Goal: Information Seeking & Learning: Find specific fact

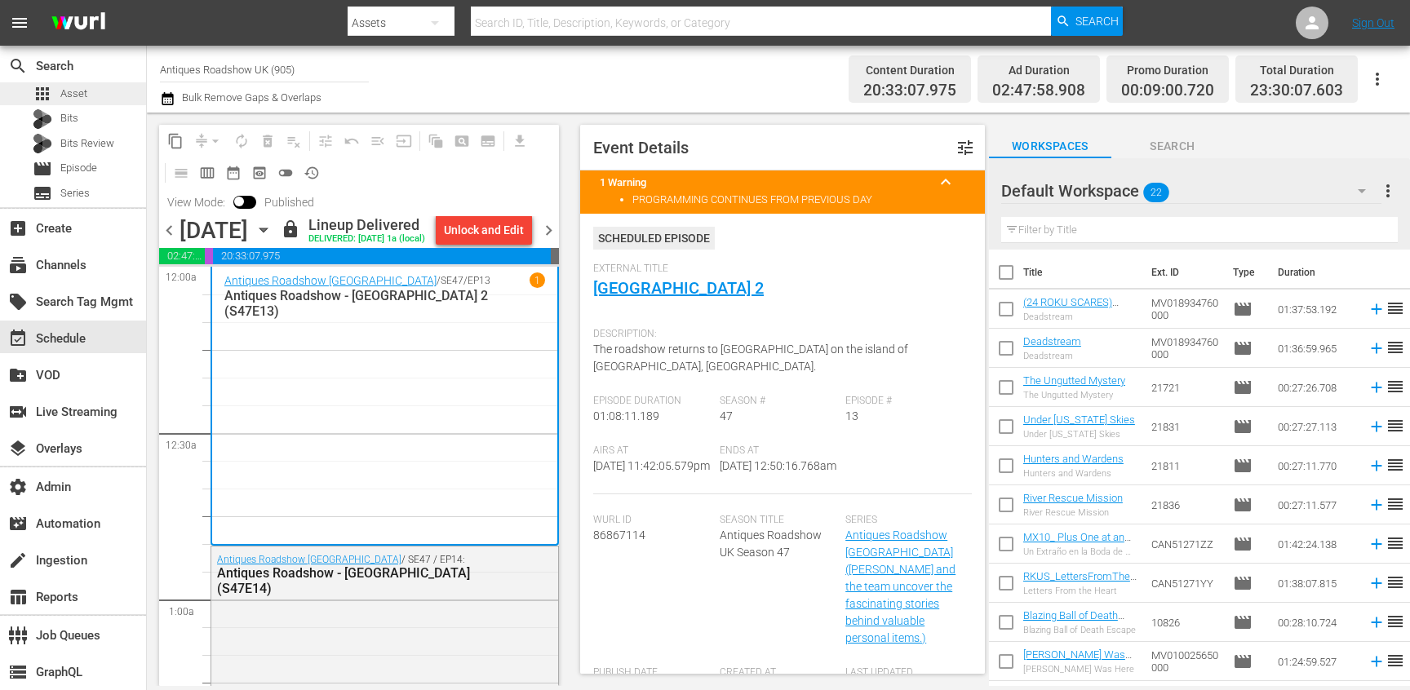
click at [81, 86] on span "Asset" at bounding box center [73, 94] width 27 height 16
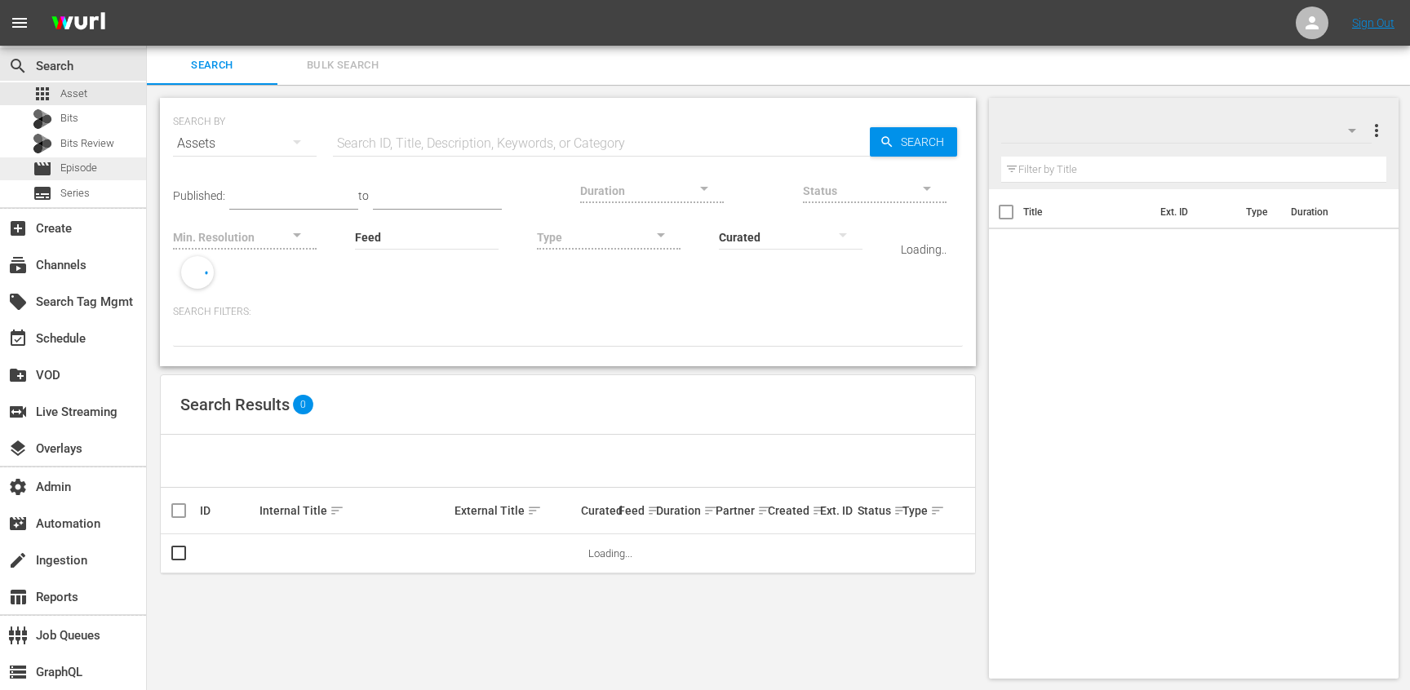
click at [83, 169] on span "Episode" at bounding box center [78, 168] width 37 height 16
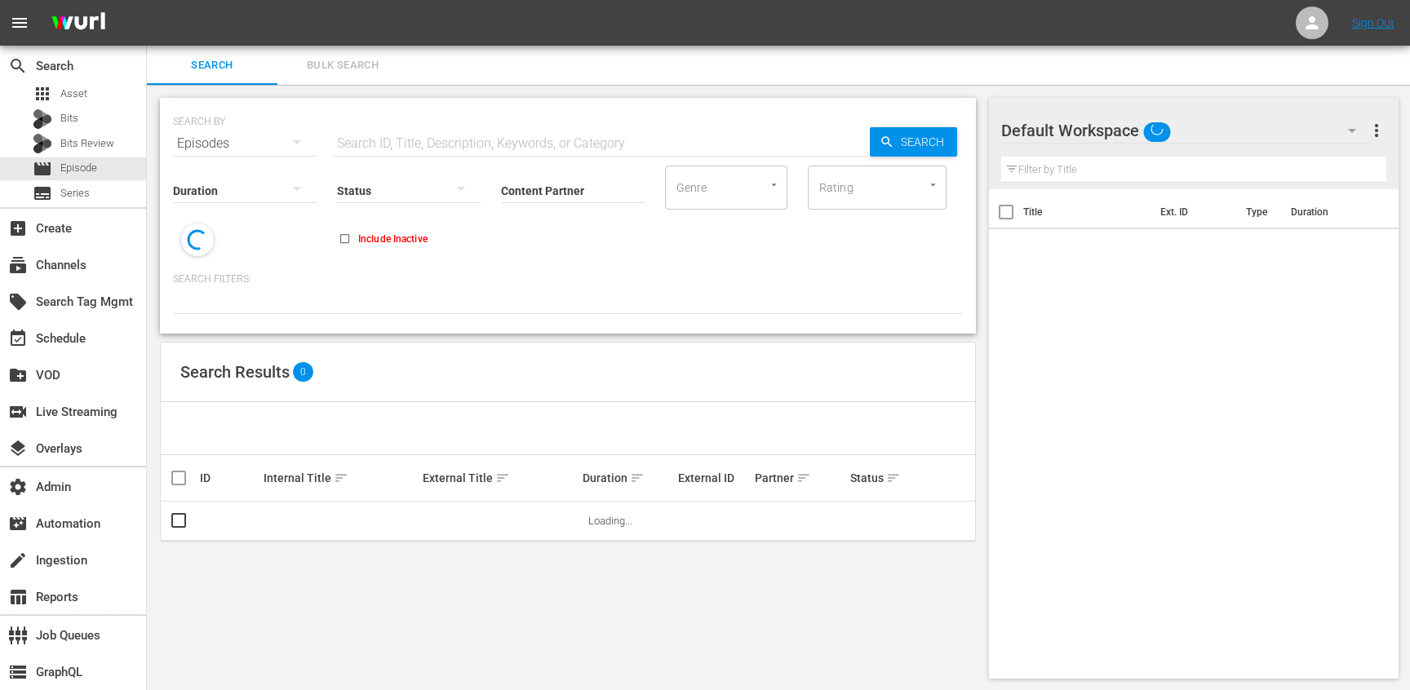
click at [457, 154] on div "Status" at bounding box center [409, 180] width 144 height 59
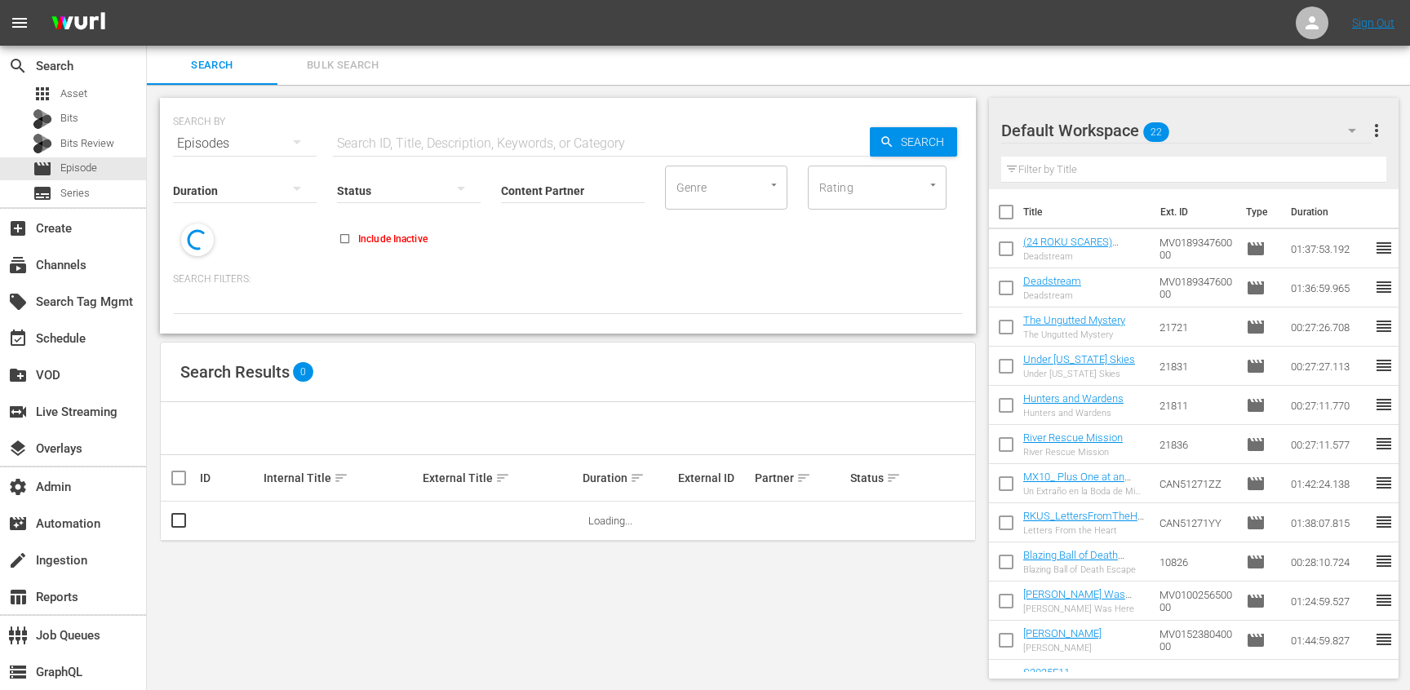
click at [457, 150] on input "text" at bounding box center [601, 143] width 537 height 39
paste input "73504846"
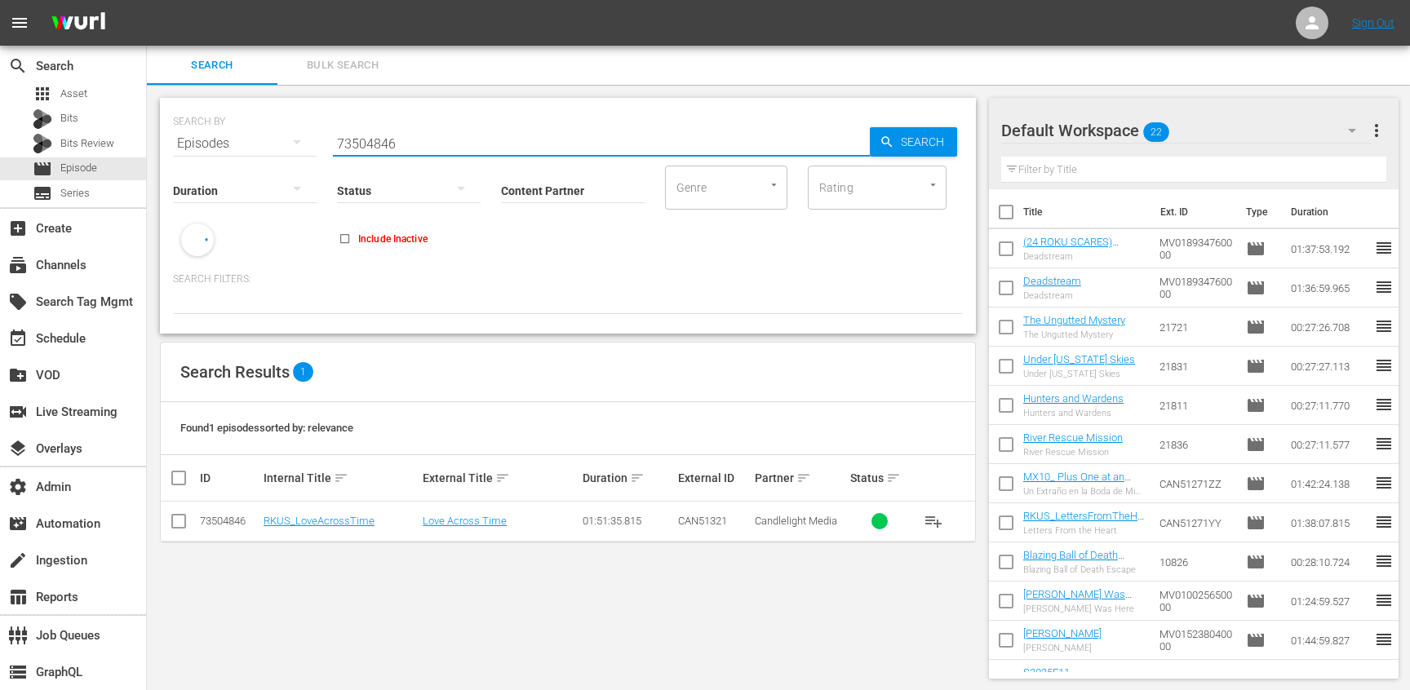
type input "73504846"
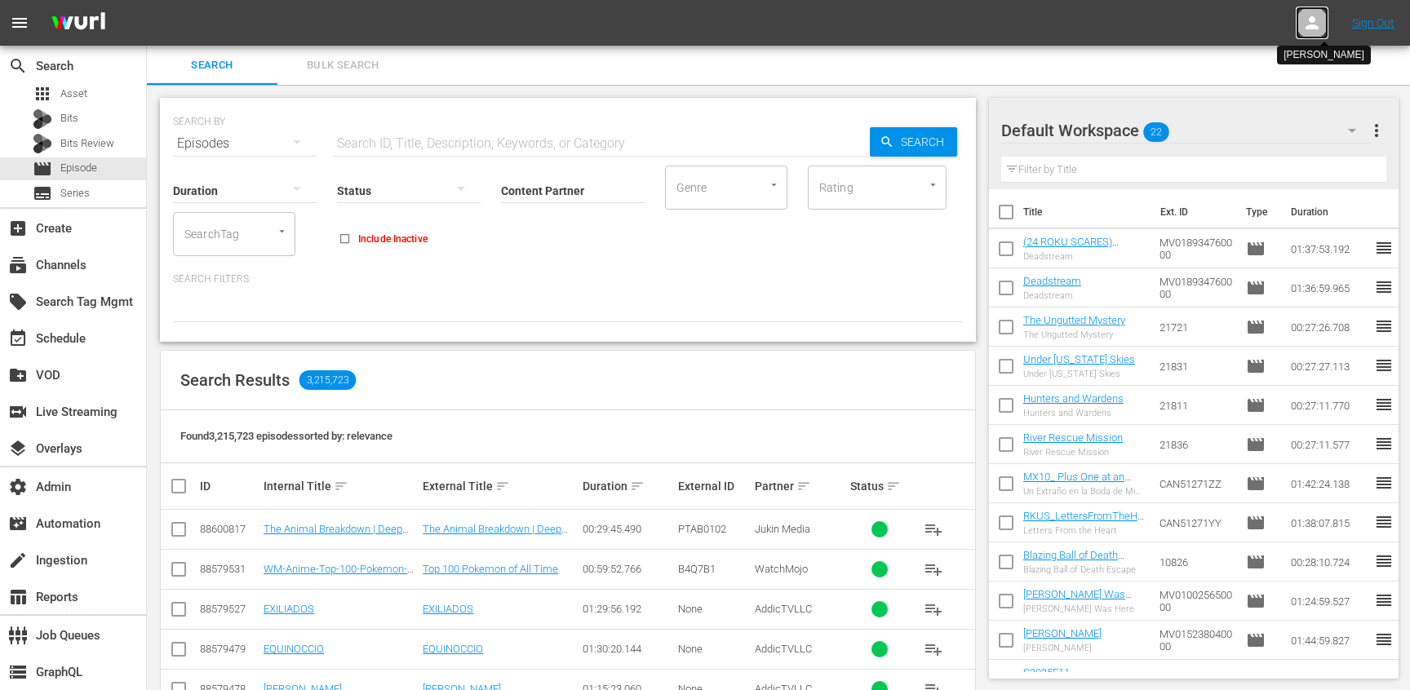
click at [1319, 25] on icon at bounding box center [1312, 23] width 20 height 20
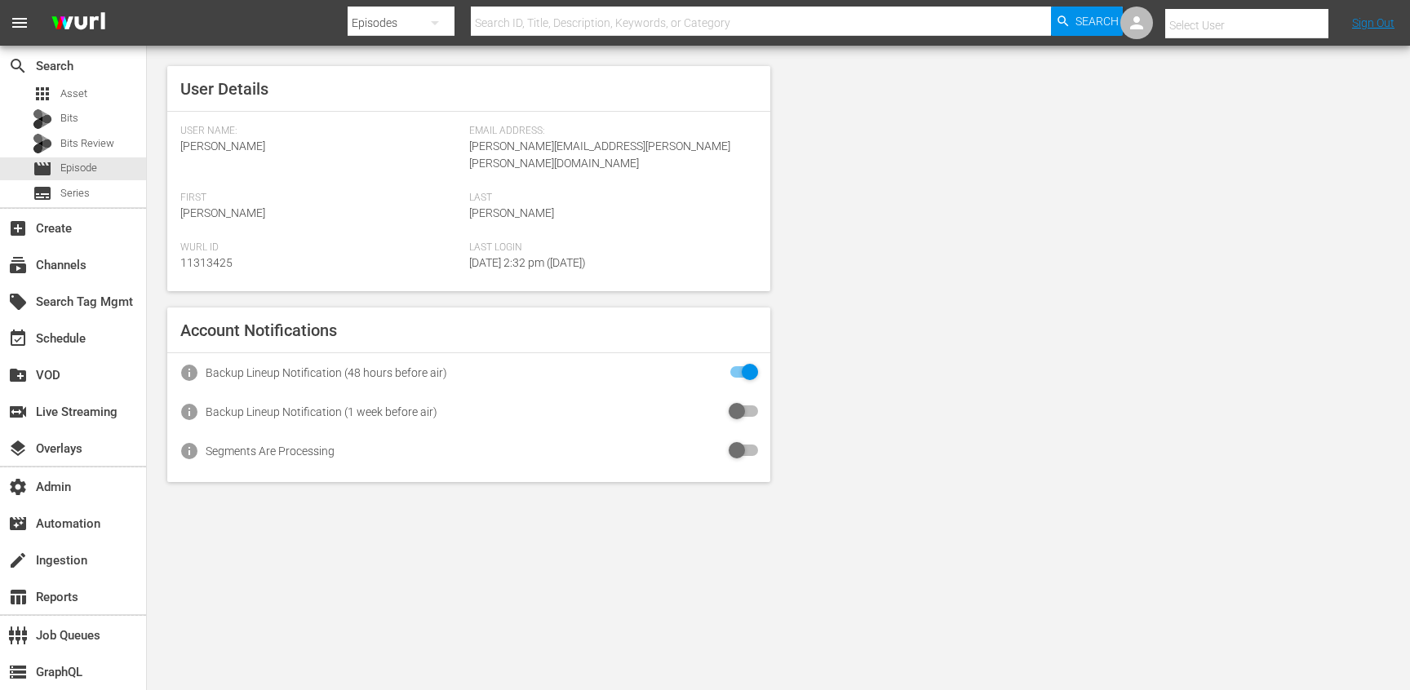
click at [1319, 25] on input "text" at bounding box center [1269, 25] width 209 height 39
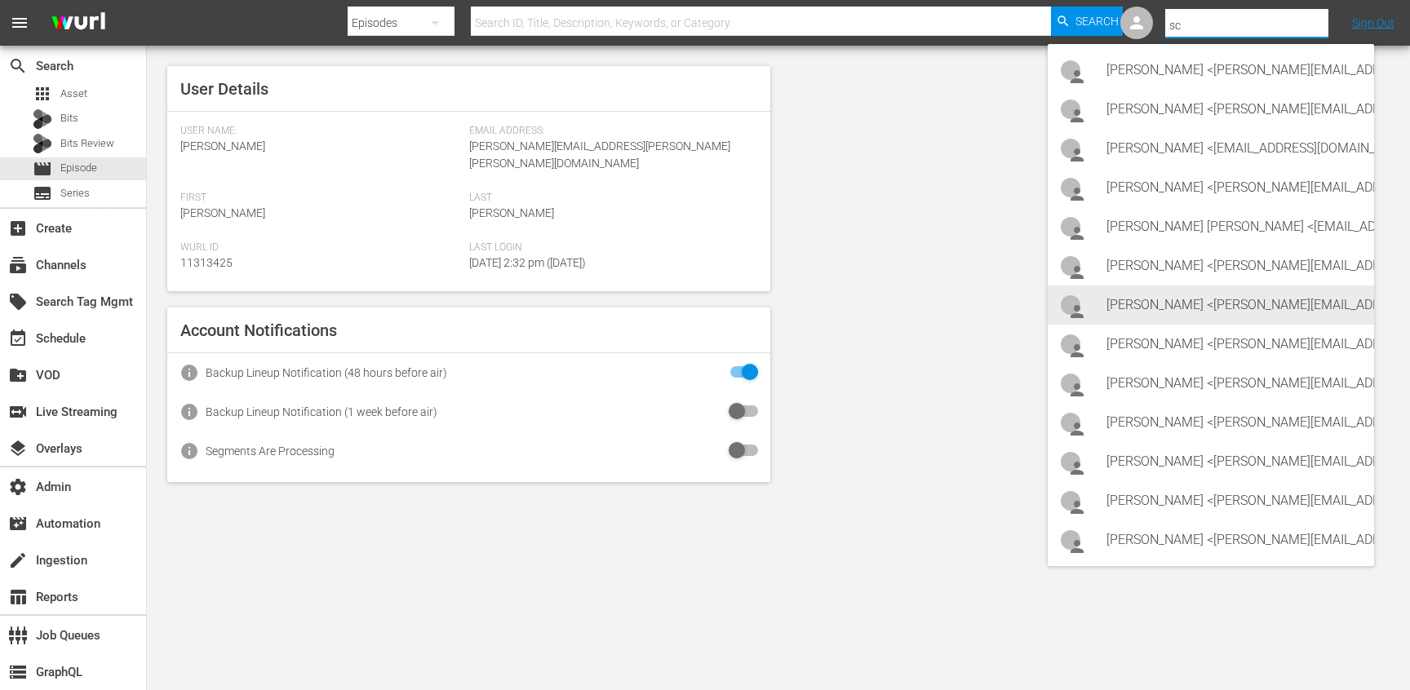
type input "s"
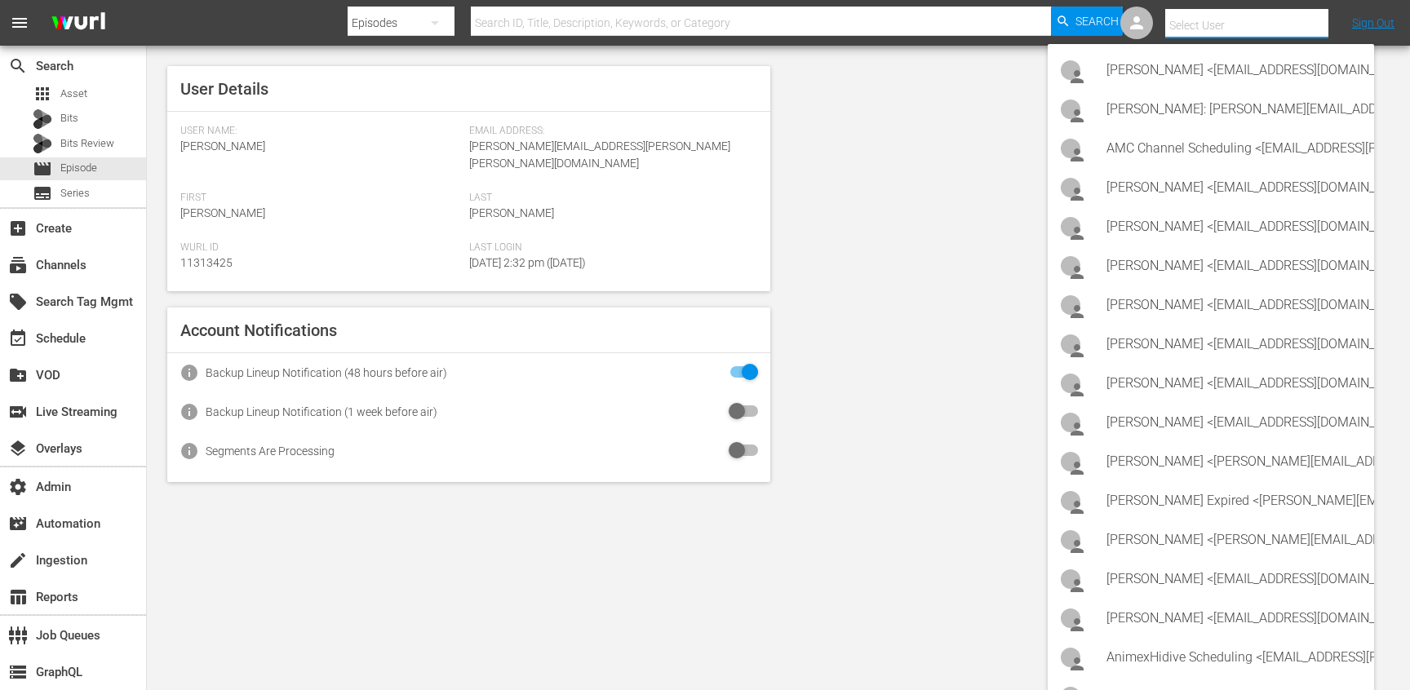
click at [980, 229] on div "User Details User Name: Peter Gentile Email Address: peter.gentile@wurl.com Fir…" at bounding box center [778, 274] width 1263 height 457
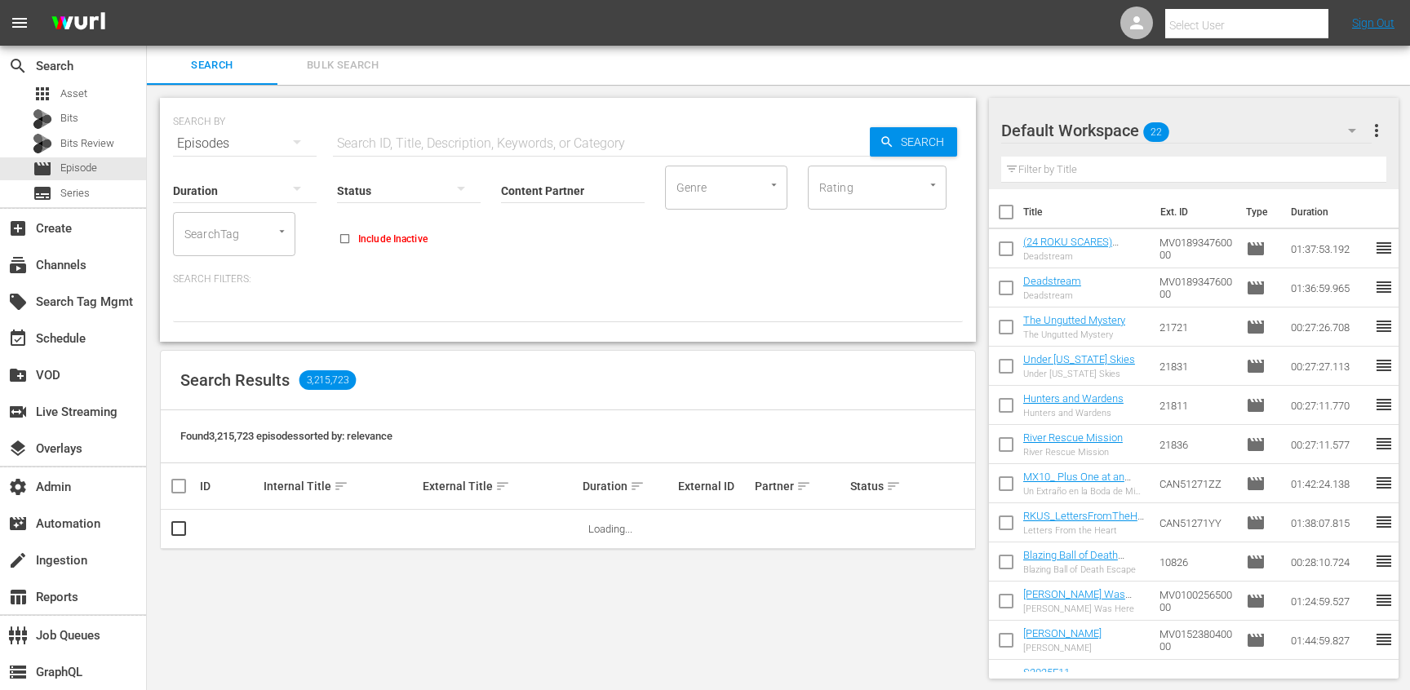
click at [363, 143] on input "text" at bounding box center [601, 143] width 537 height 39
paste input "73504846"
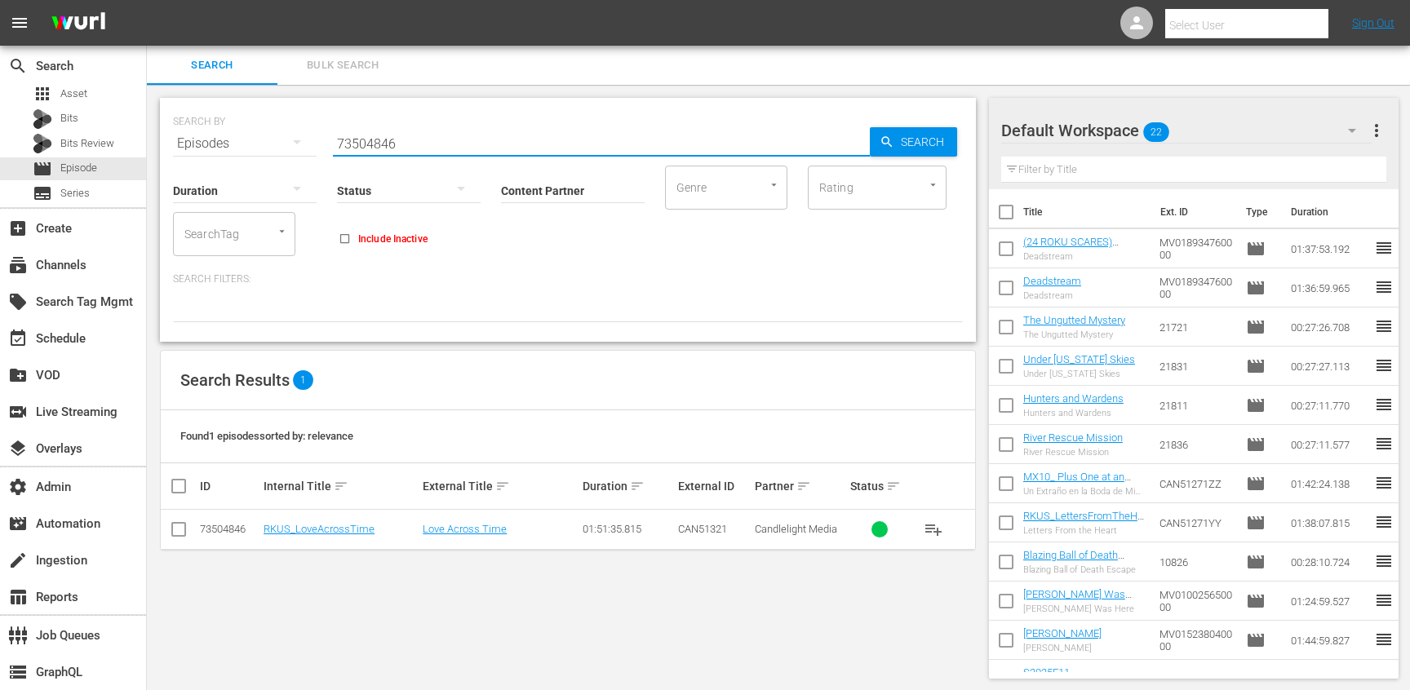
type input "73504846"
click at [435, 529] on link "Love Across Time" at bounding box center [465, 529] width 84 height 12
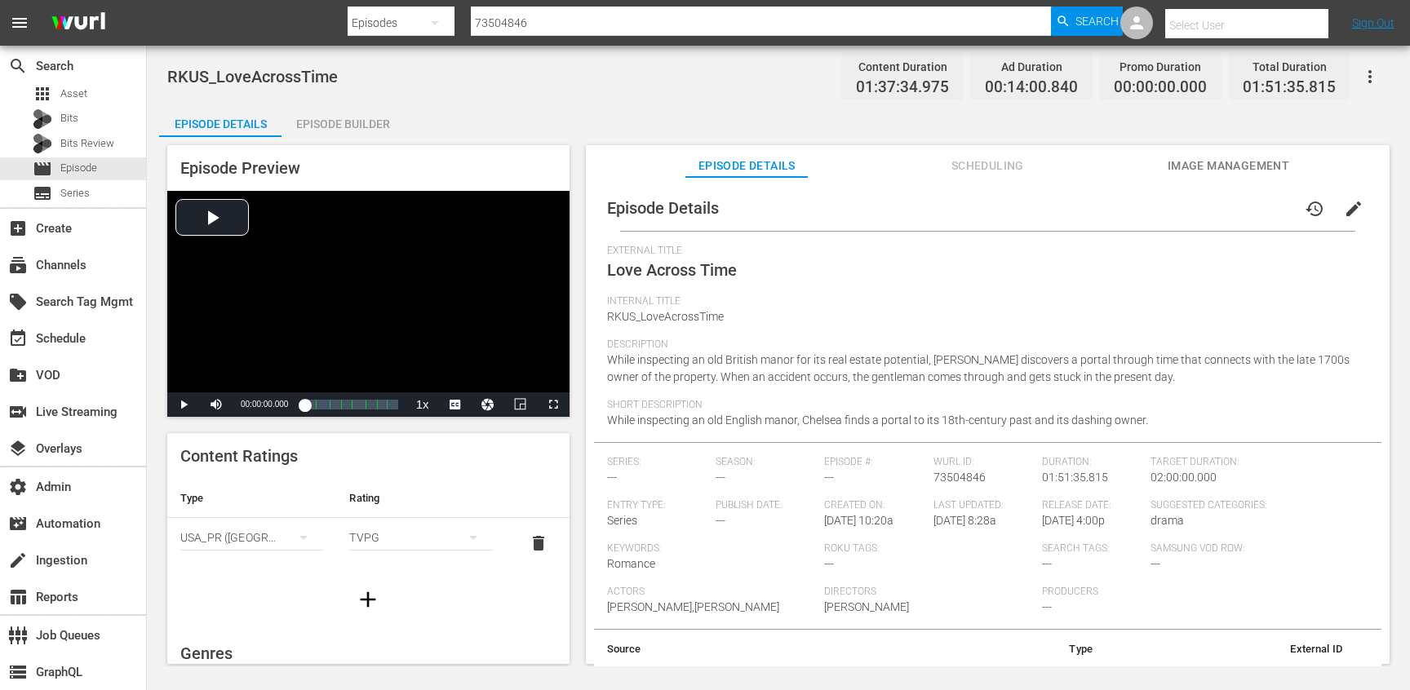
click at [383, 120] on div "Episode Builder" at bounding box center [343, 123] width 122 height 39
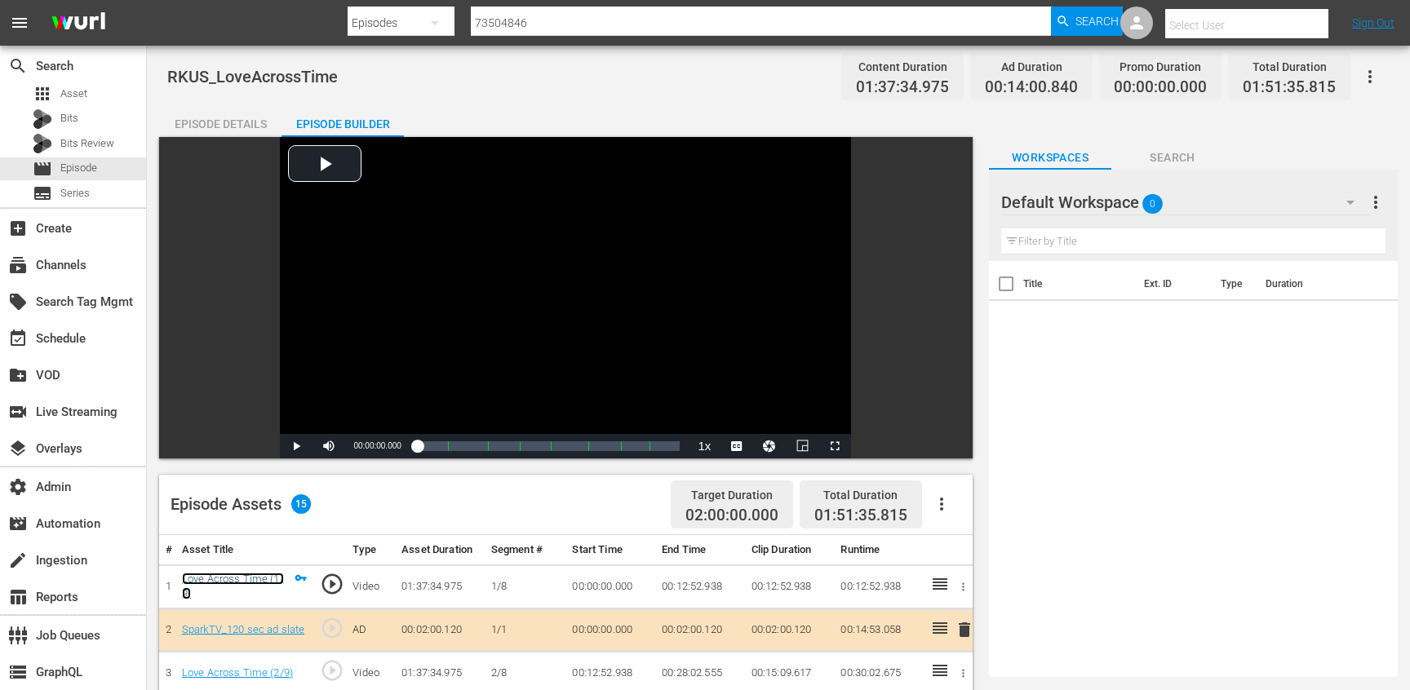
click at [224, 584] on link "Love Across Time (1/9)" at bounding box center [233, 587] width 102 height 28
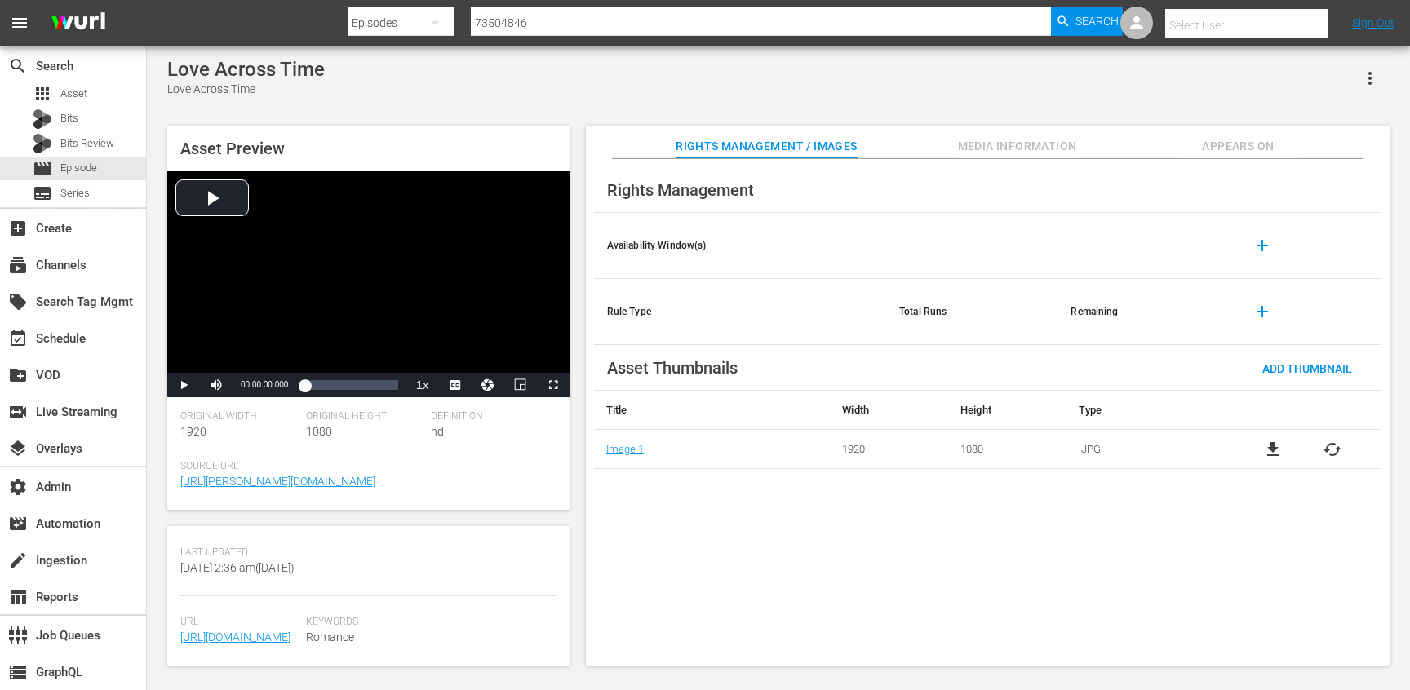
scroll to position [477, 0]
click at [978, 149] on span "Media Information" at bounding box center [1017, 146] width 122 height 20
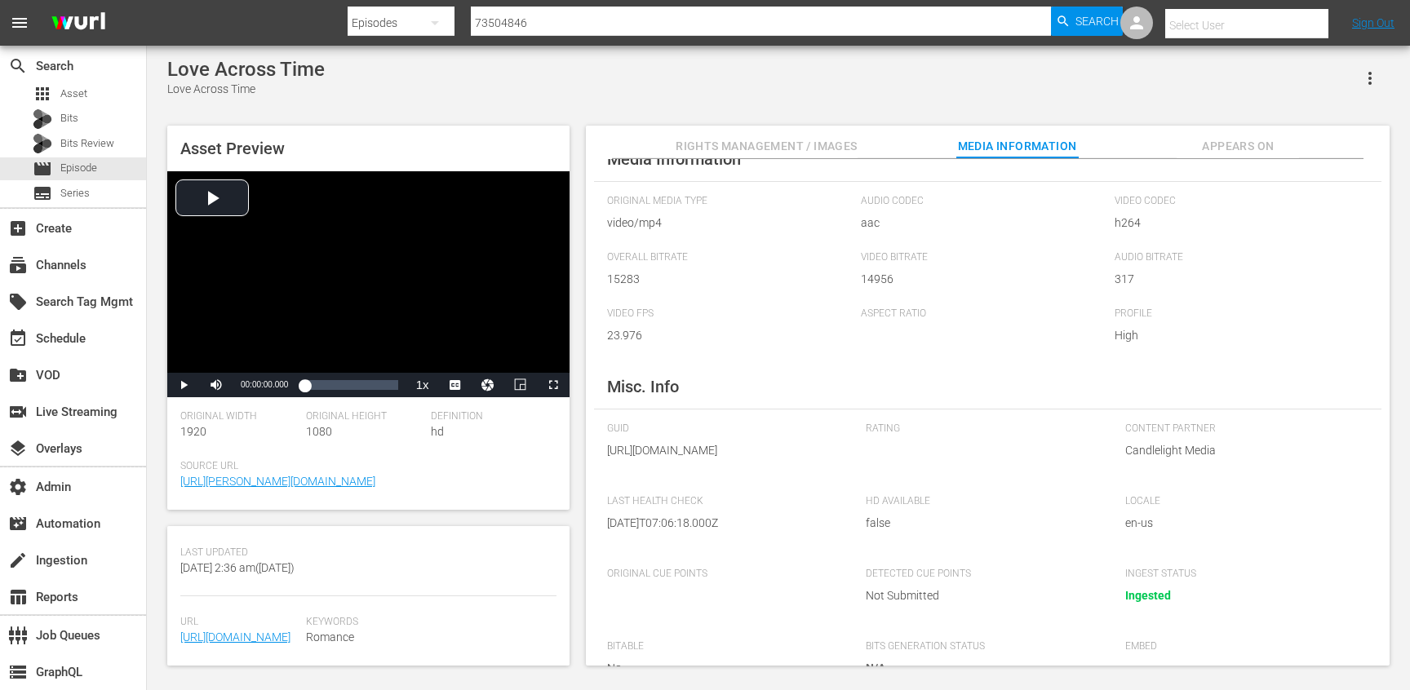
scroll to position [0, 0]
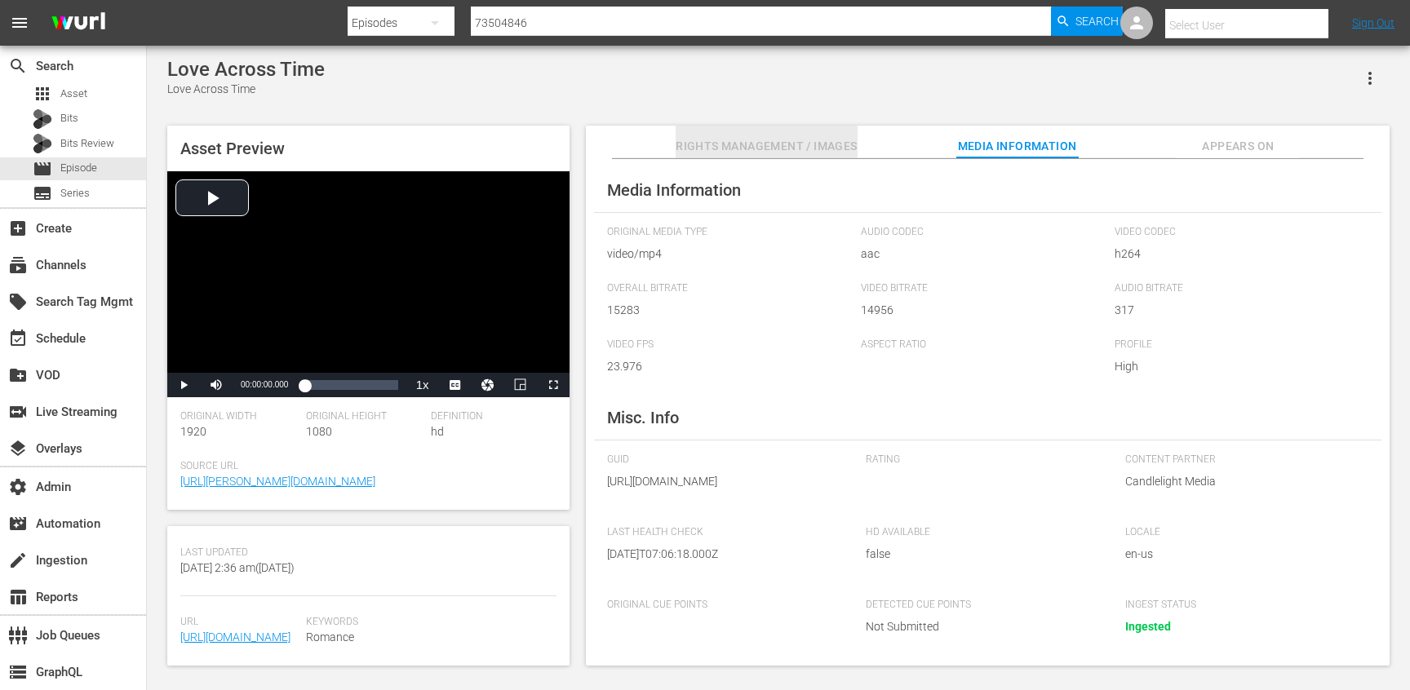
click at [763, 142] on span "Rights Management / Images" at bounding box center [766, 146] width 181 height 20
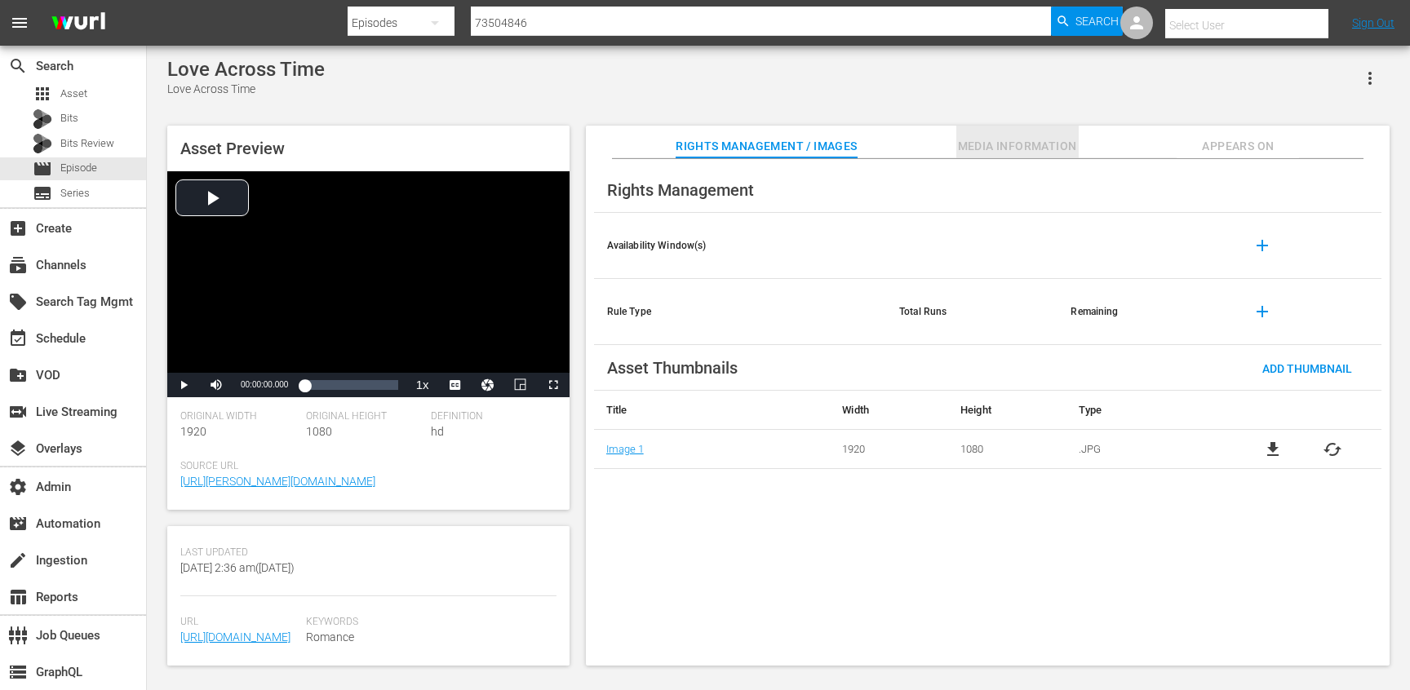
click at [994, 154] on span "Media Information" at bounding box center [1017, 146] width 122 height 20
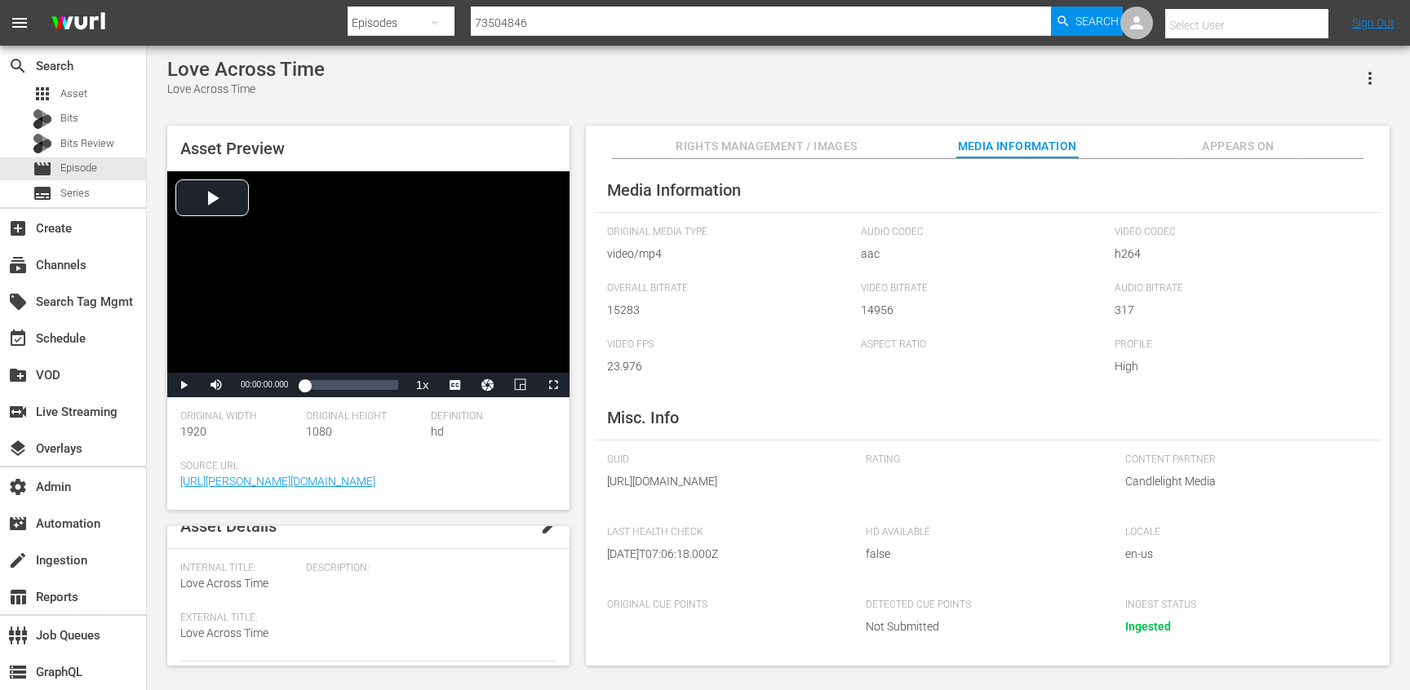
scroll to position [13, 0]
click at [581, 121] on div "Asset Preview Video Player is loading. Play Video Play Mute Current Time 00:00:…" at bounding box center [778, 388] width 1239 height 540
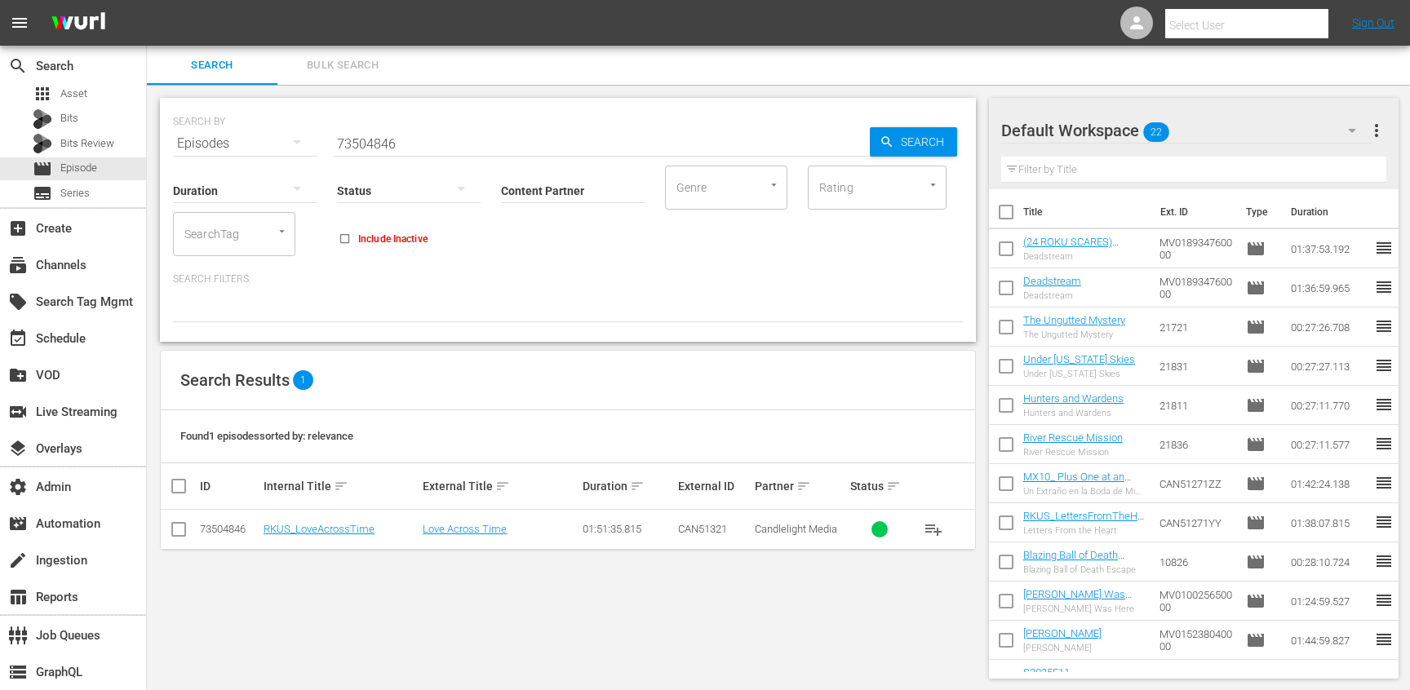
click at [216, 143] on div "Episodes" at bounding box center [245, 144] width 144 height 46
click at [227, 302] on div "Assets" at bounding box center [225, 305] width 65 height 26
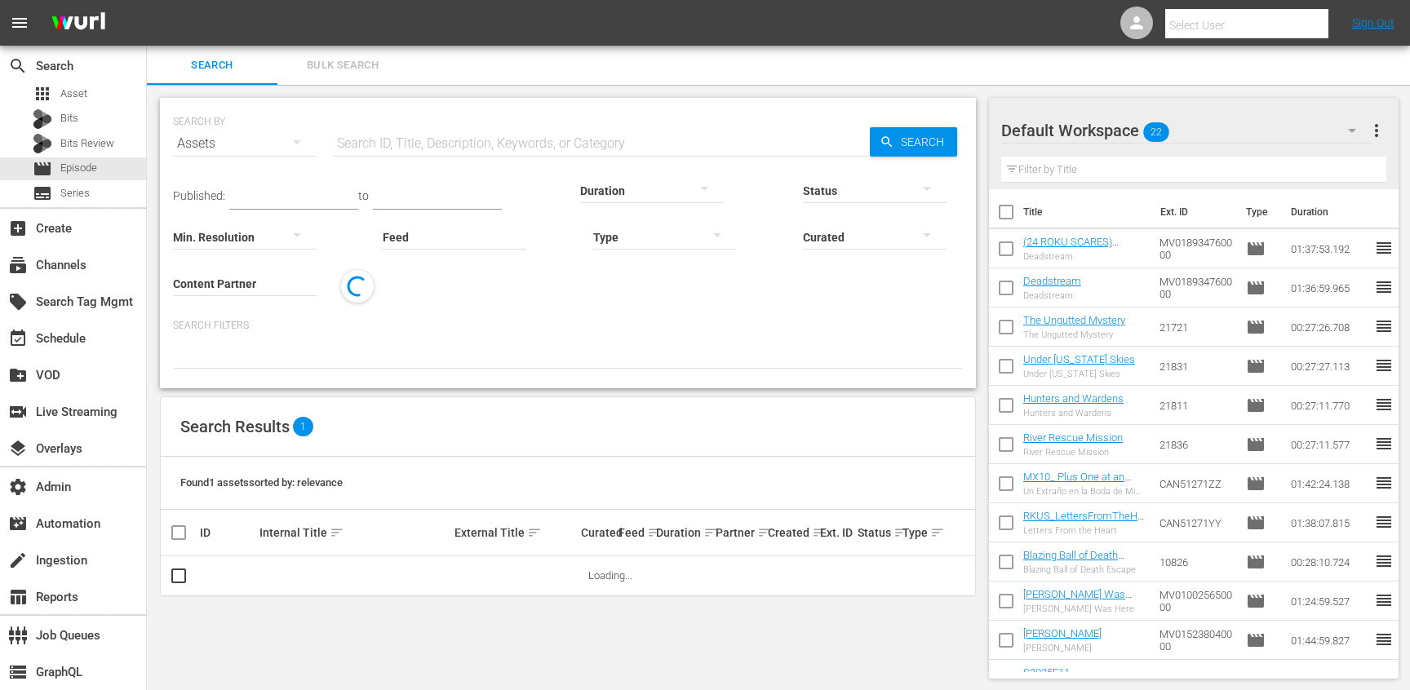
click at [402, 145] on input "text" at bounding box center [601, 143] width 537 height 39
paste input "167266148"
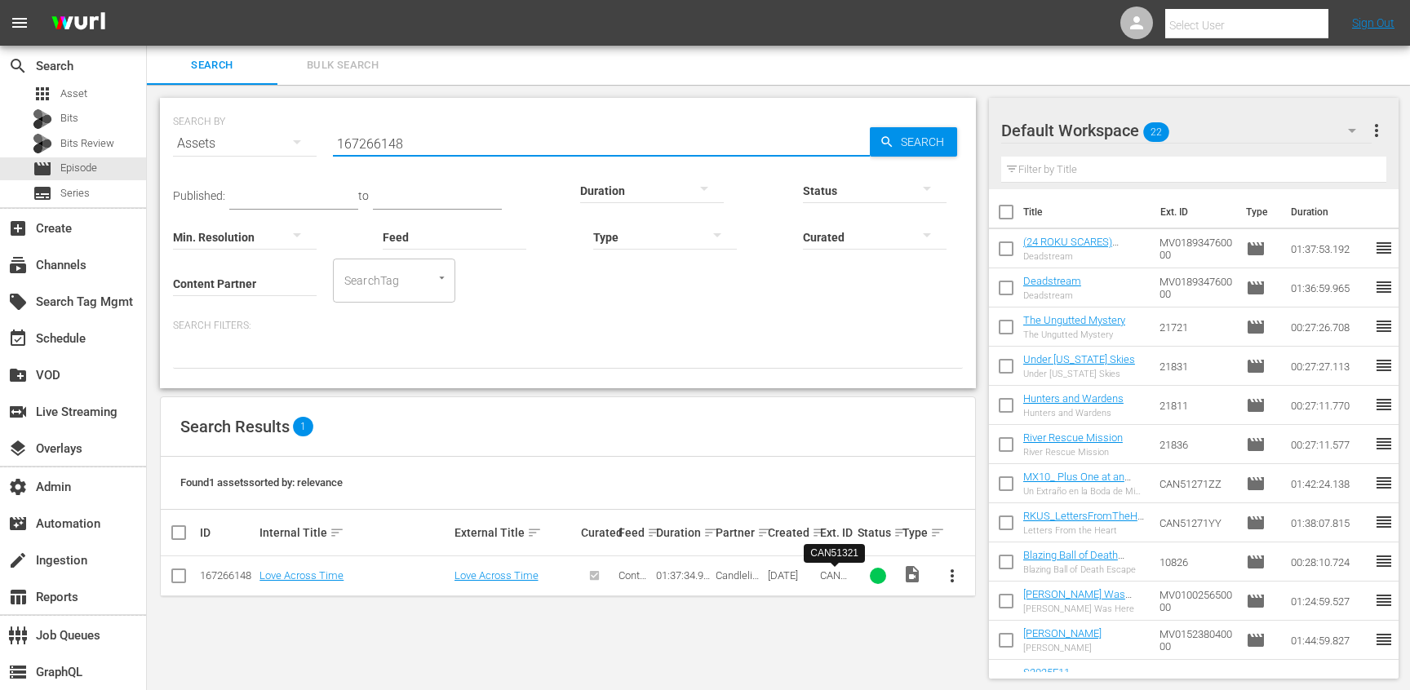
click at [830, 573] on span "CAN51321" at bounding box center [836, 582] width 32 height 24
click at [363, 153] on input "167266148" at bounding box center [601, 143] width 537 height 39
click at [825, 569] on td "CAN51321" at bounding box center [837, 577] width 38 height 40
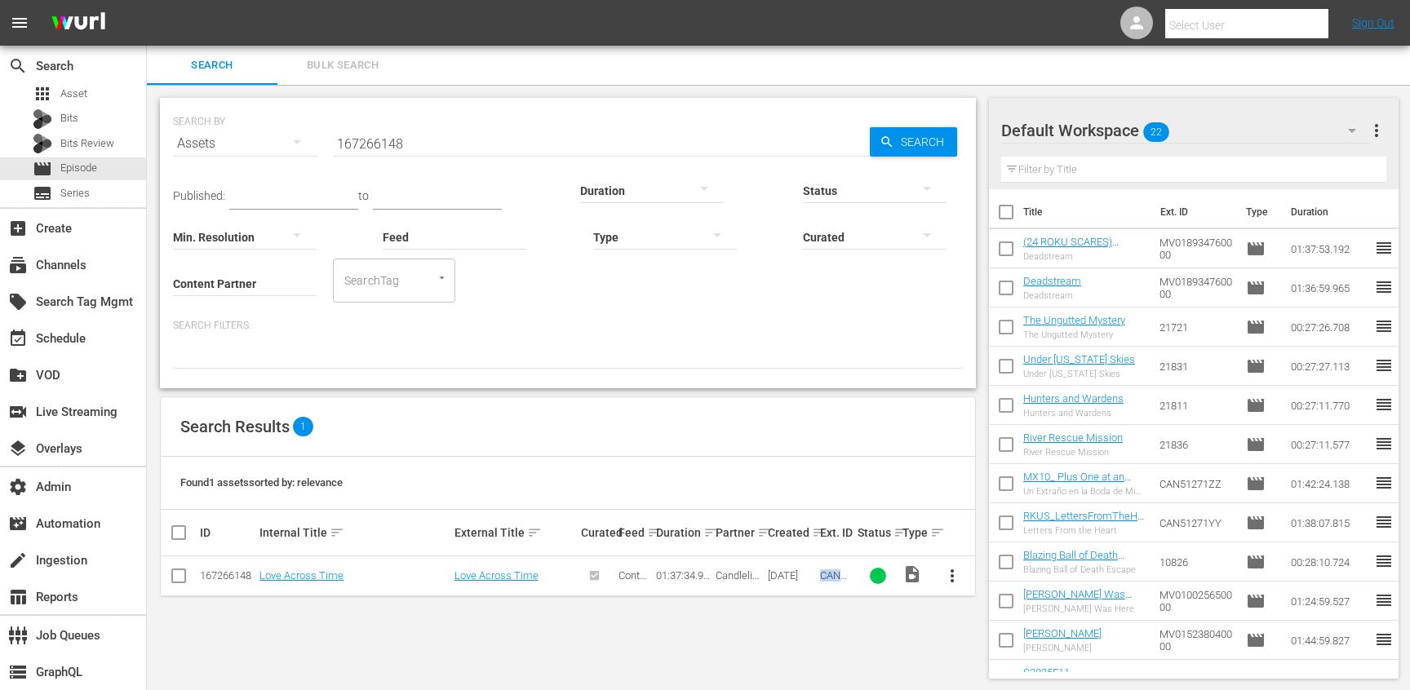
copy span "CAN51321"
click at [529, 134] on input "167266148" at bounding box center [601, 143] width 537 height 39
paste input "CAN51321"
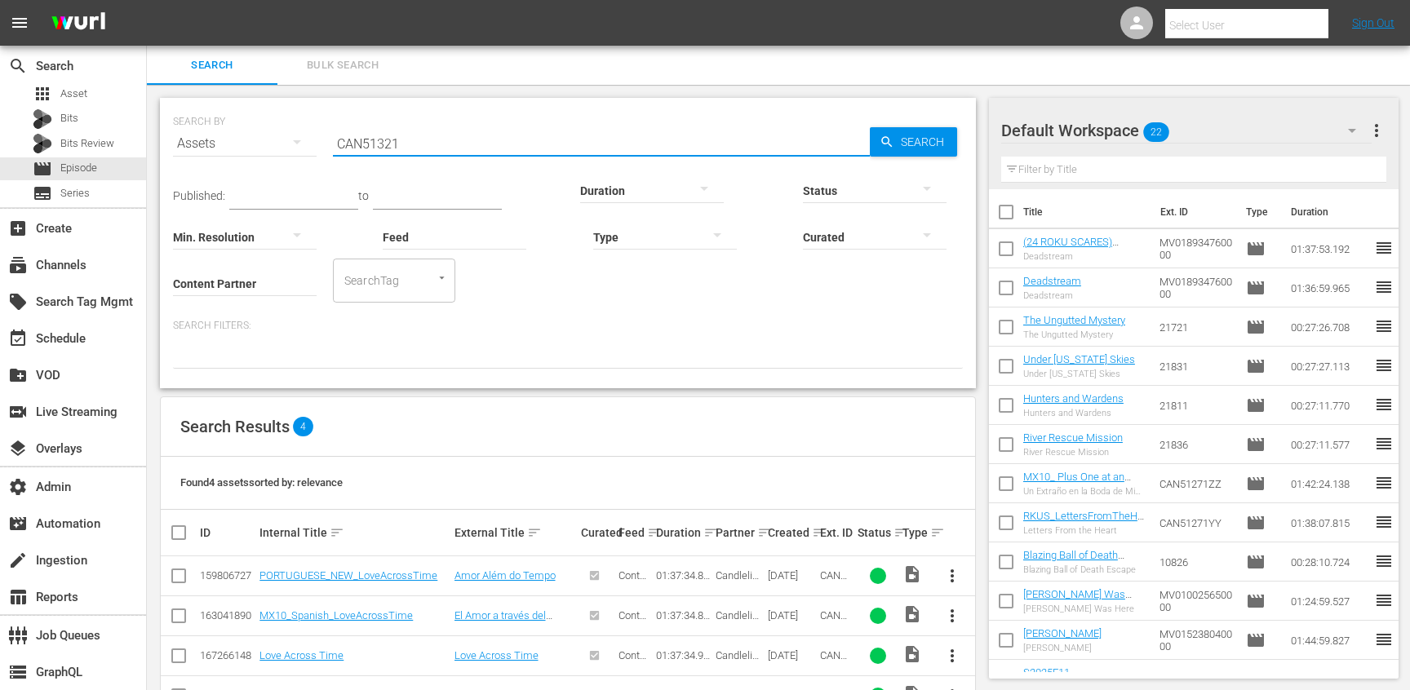
scroll to position [55, 0]
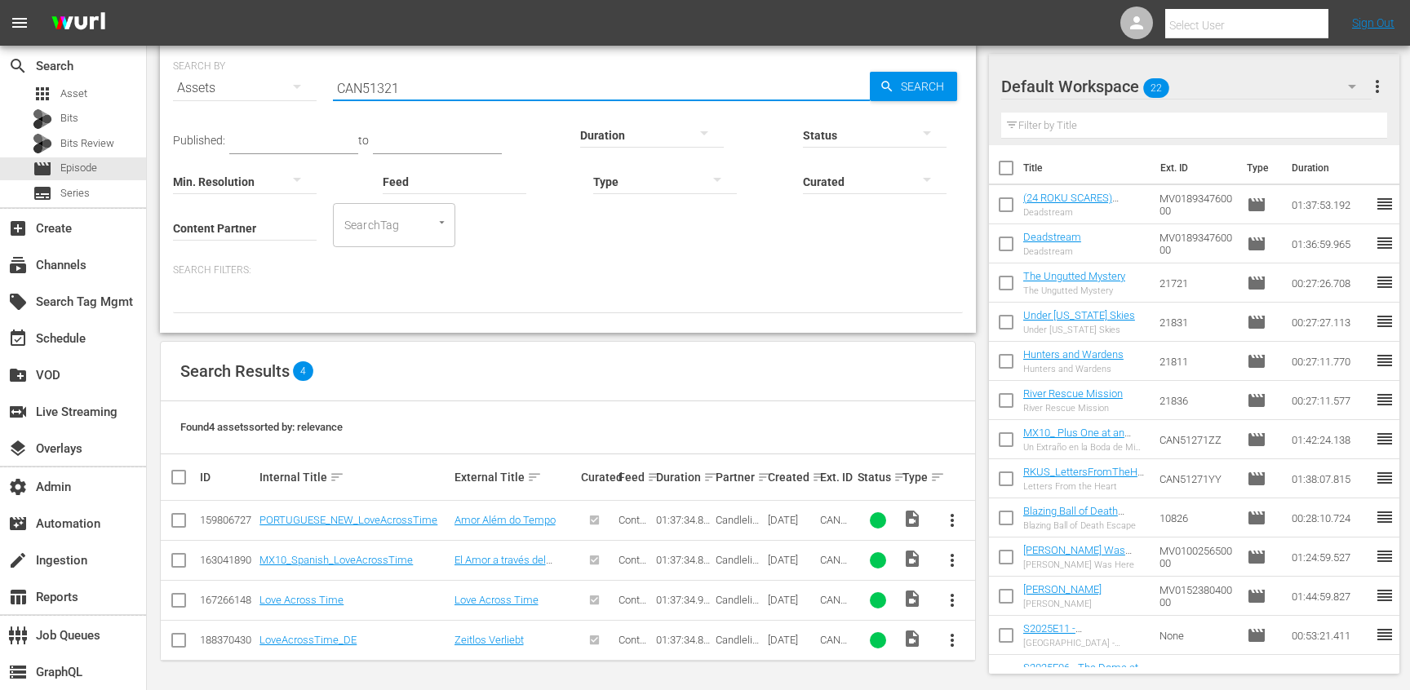
type input "CAN51321"
